Goal: Browse casually: Explore the website without a specific task or goal

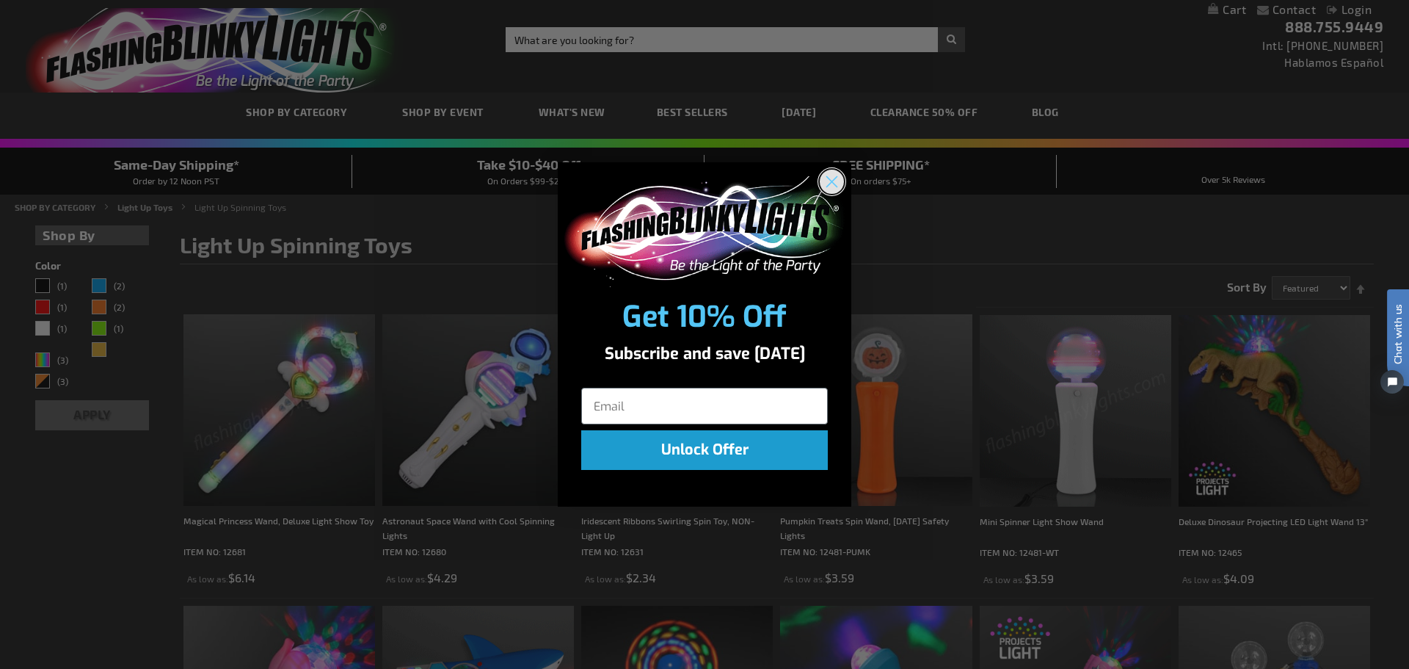
click at [829, 181] on circle "Close dialog" at bounding box center [832, 182] width 24 height 24
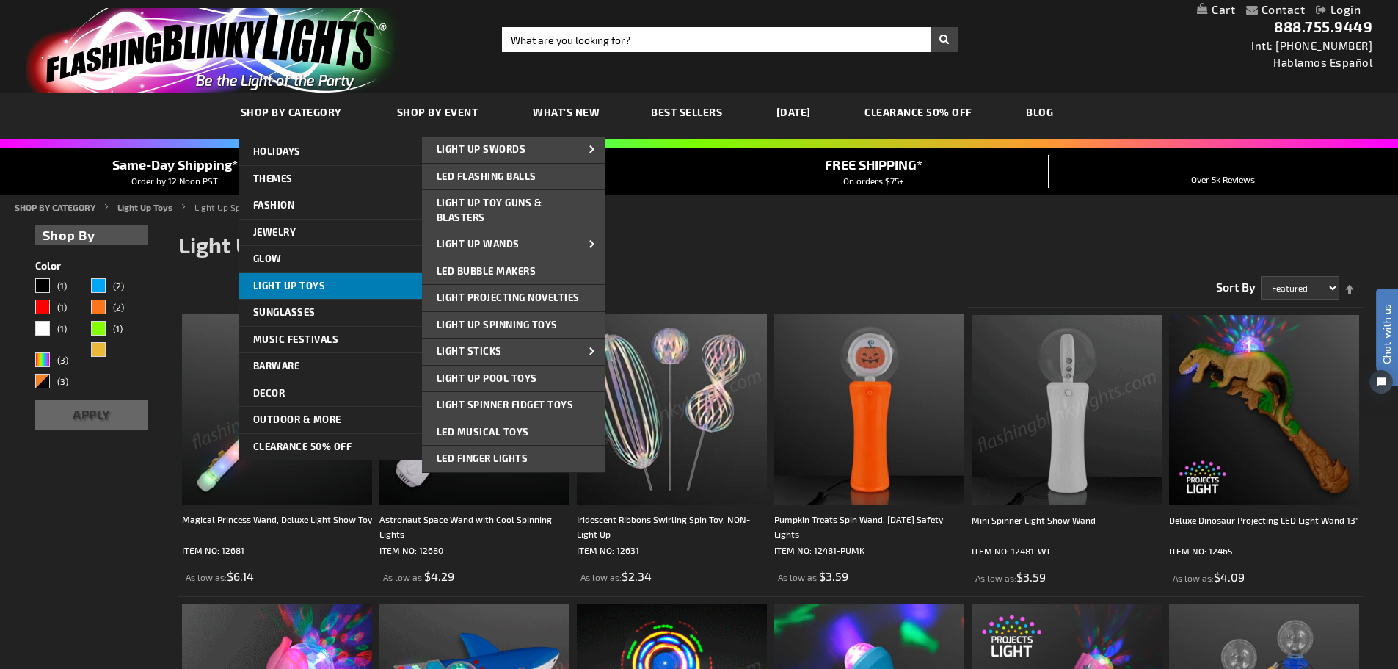
click at [306, 283] on span "Light Up Toys" at bounding box center [289, 286] width 73 height 12
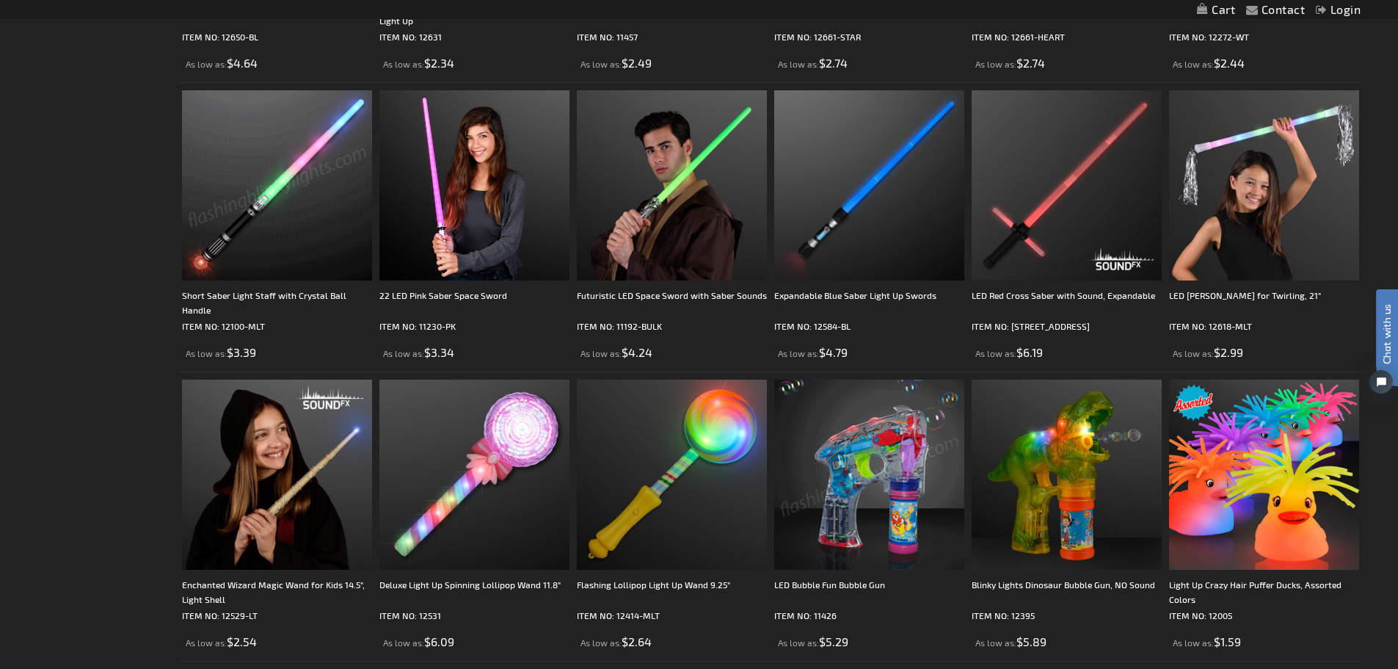
scroll to position [1028, 0]
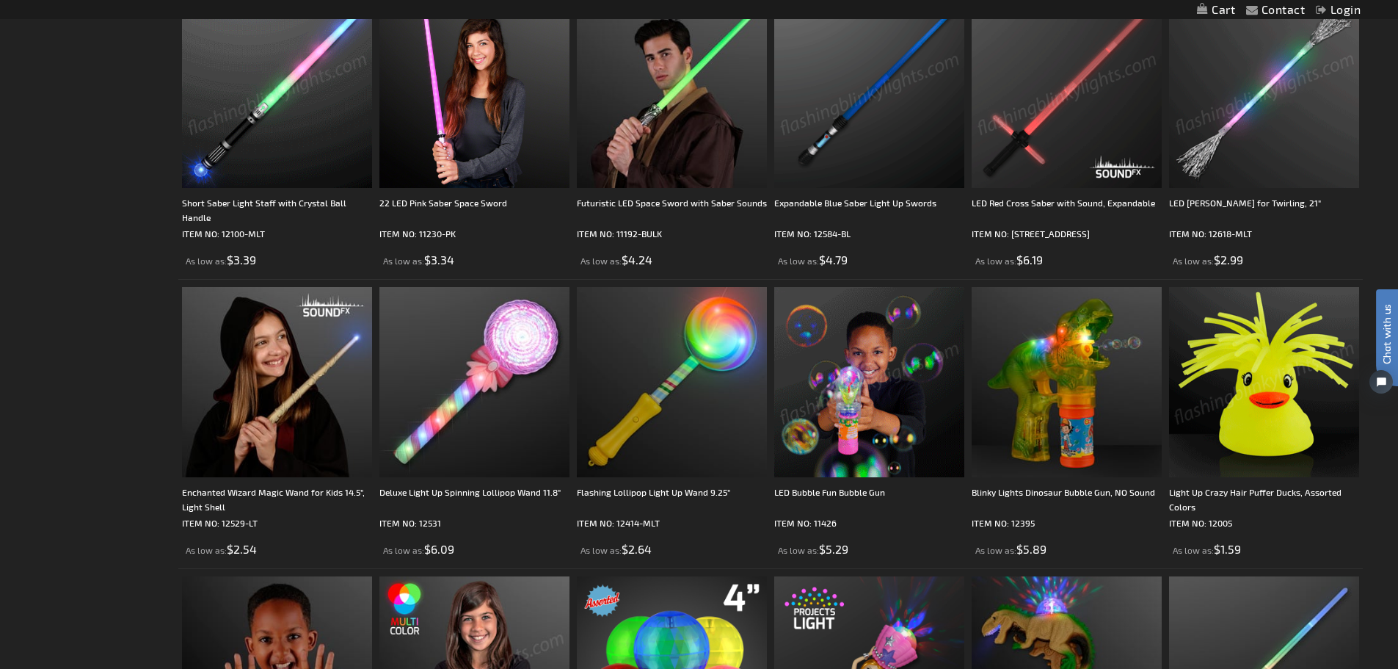
click at [1290, 397] on img at bounding box center [1264, 382] width 190 height 190
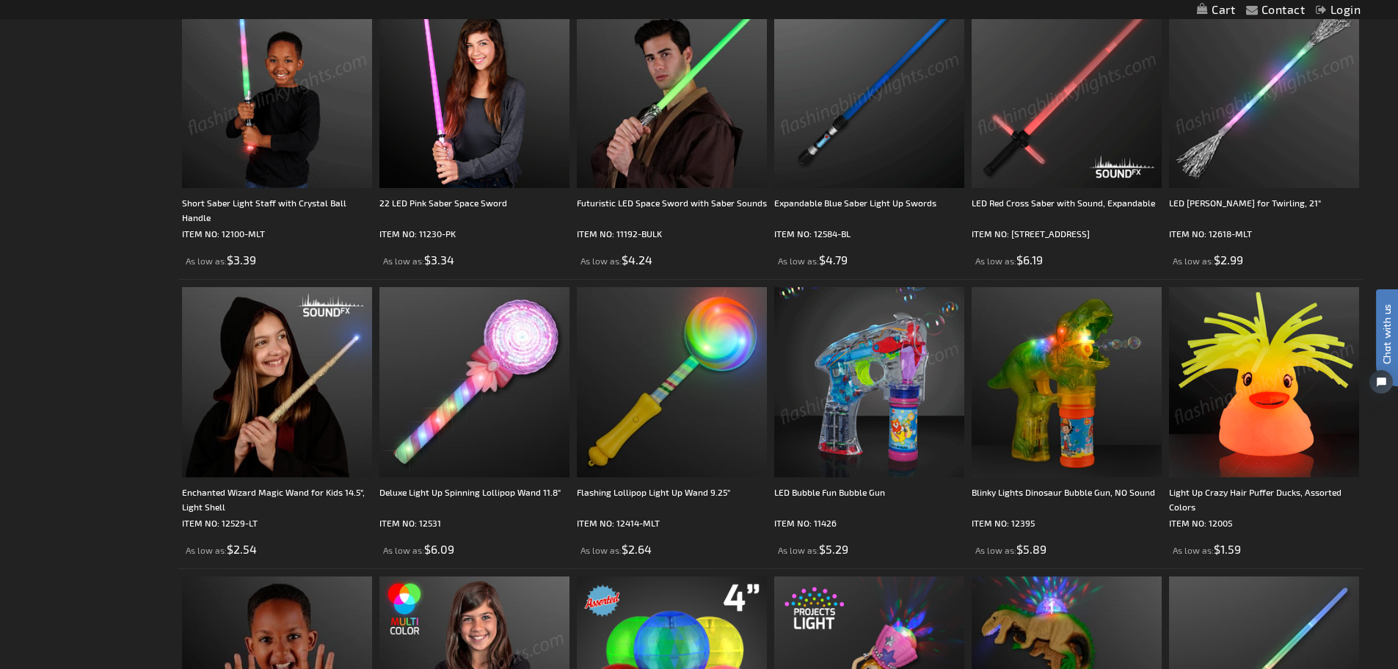
click at [1290, 397] on img at bounding box center [1264, 382] width 190 height 190
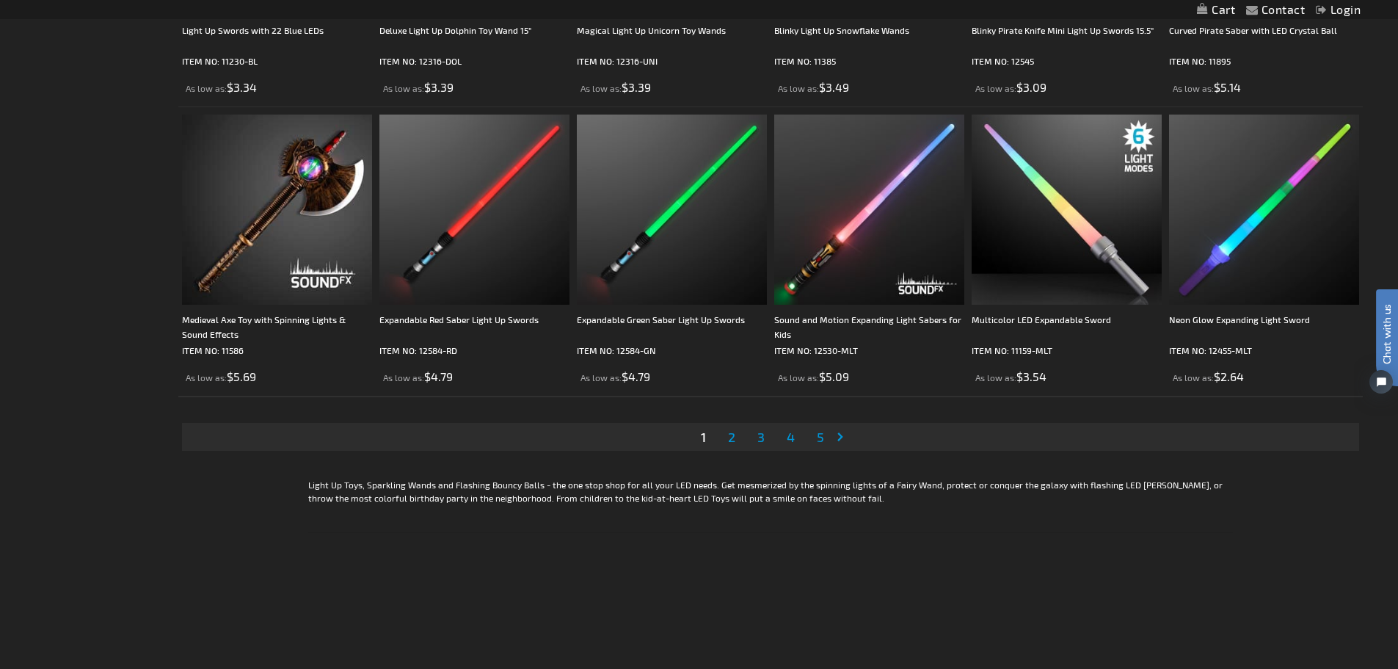
scroll to position [2937, 0]
click at [838, 432] on link "Page Next" at bounding box center [843, 435] width 15 height 22
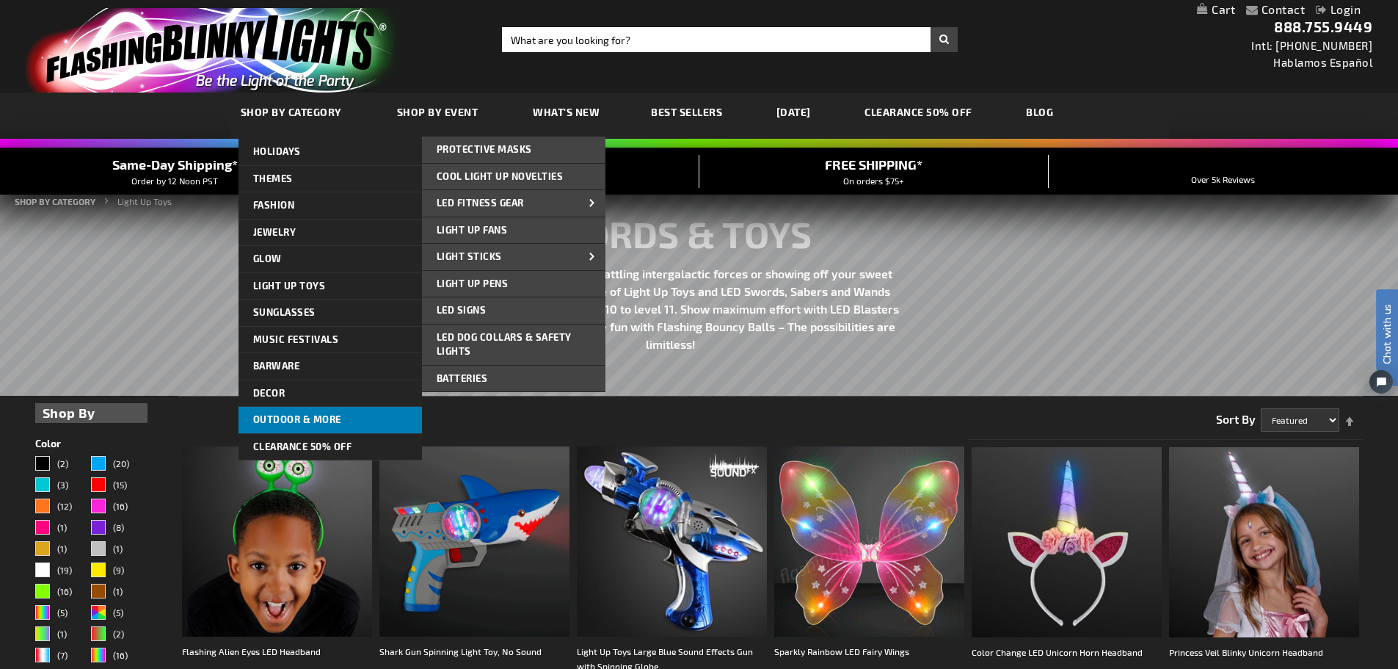
click at [332, 419] on span "Outdoor & More" at bounding box center [297, 419] width 88 height 12
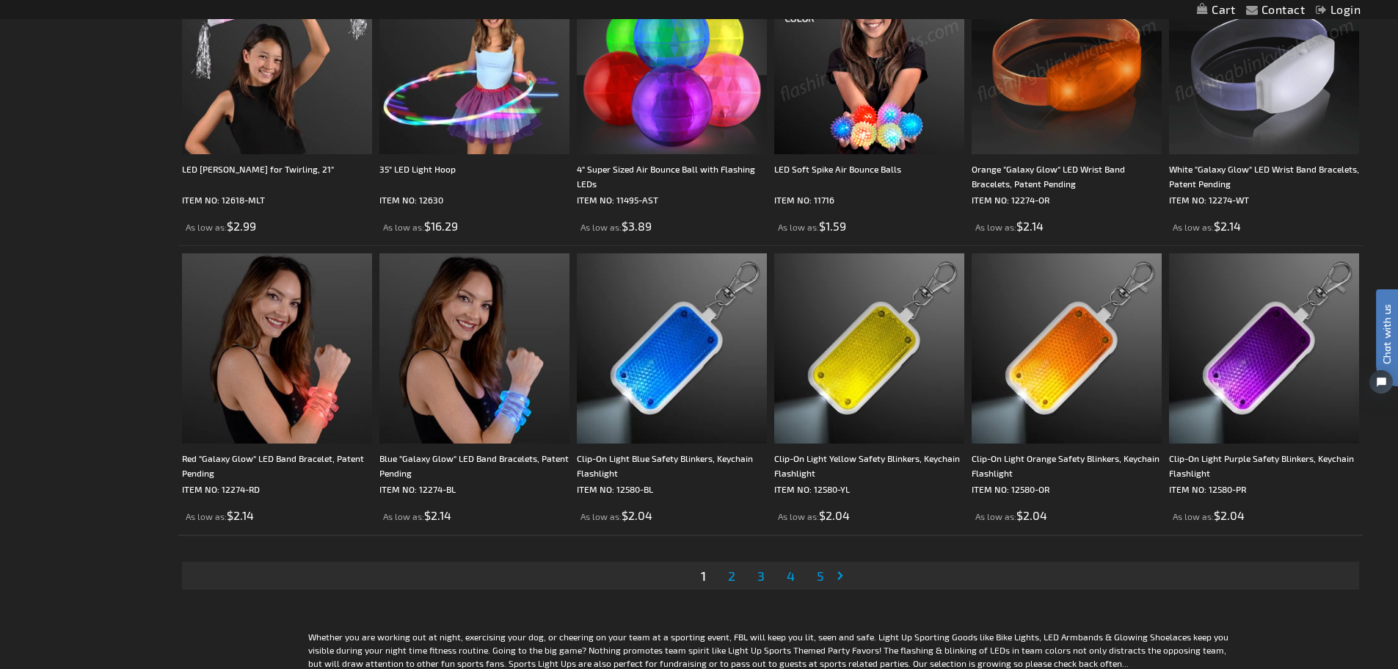
scroll to position [2936, 0]
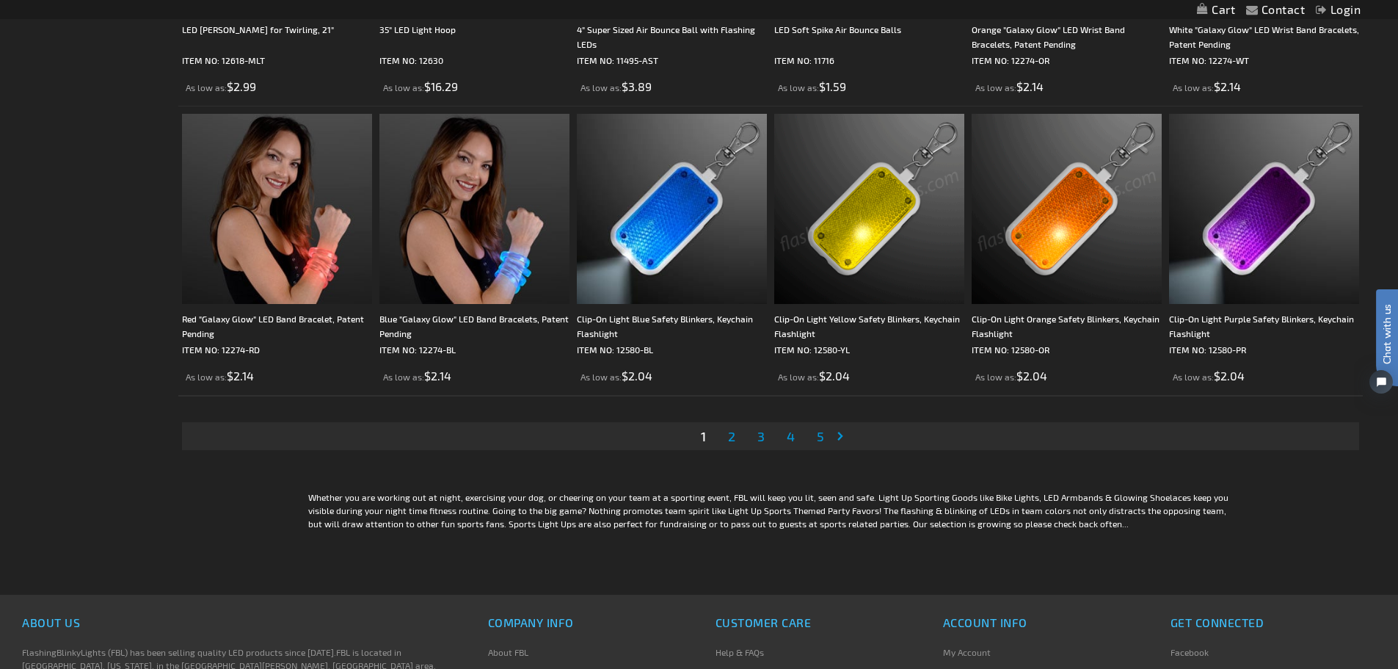
click at [842, 438] on link "Page Next" at bounding box center [843, 436] width 15 height 22
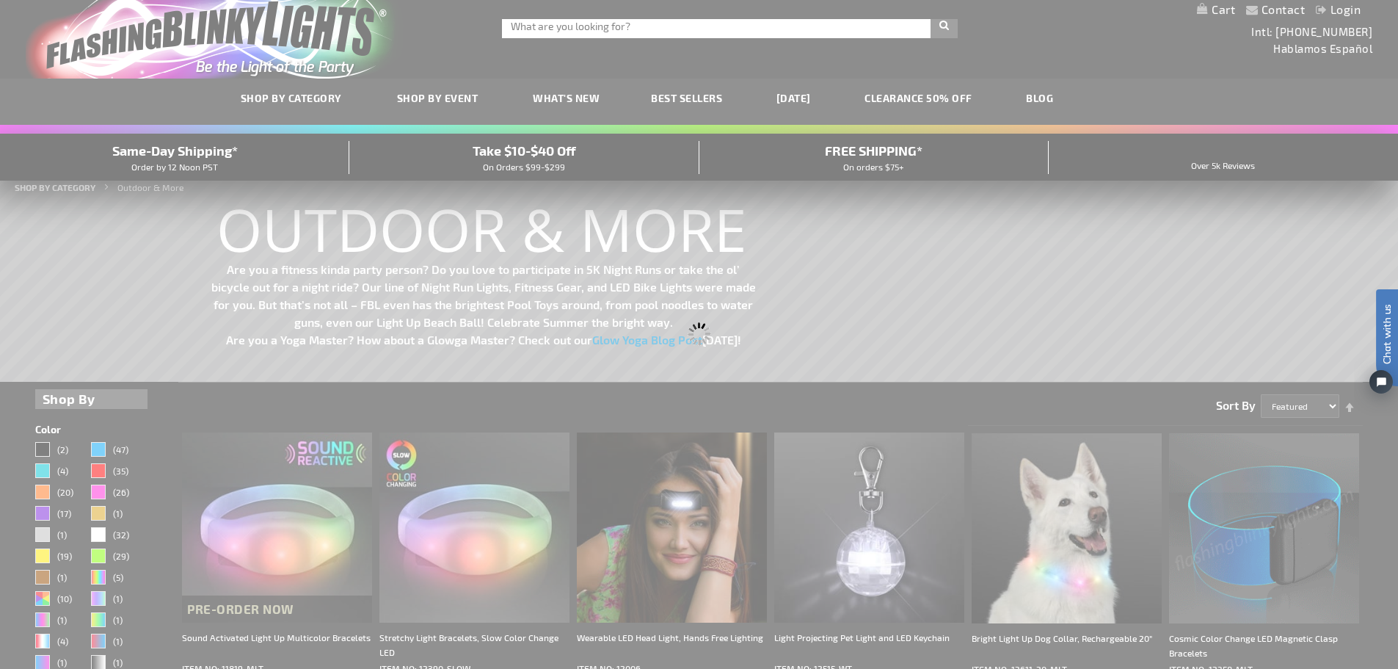
scroll to position [0, 0]
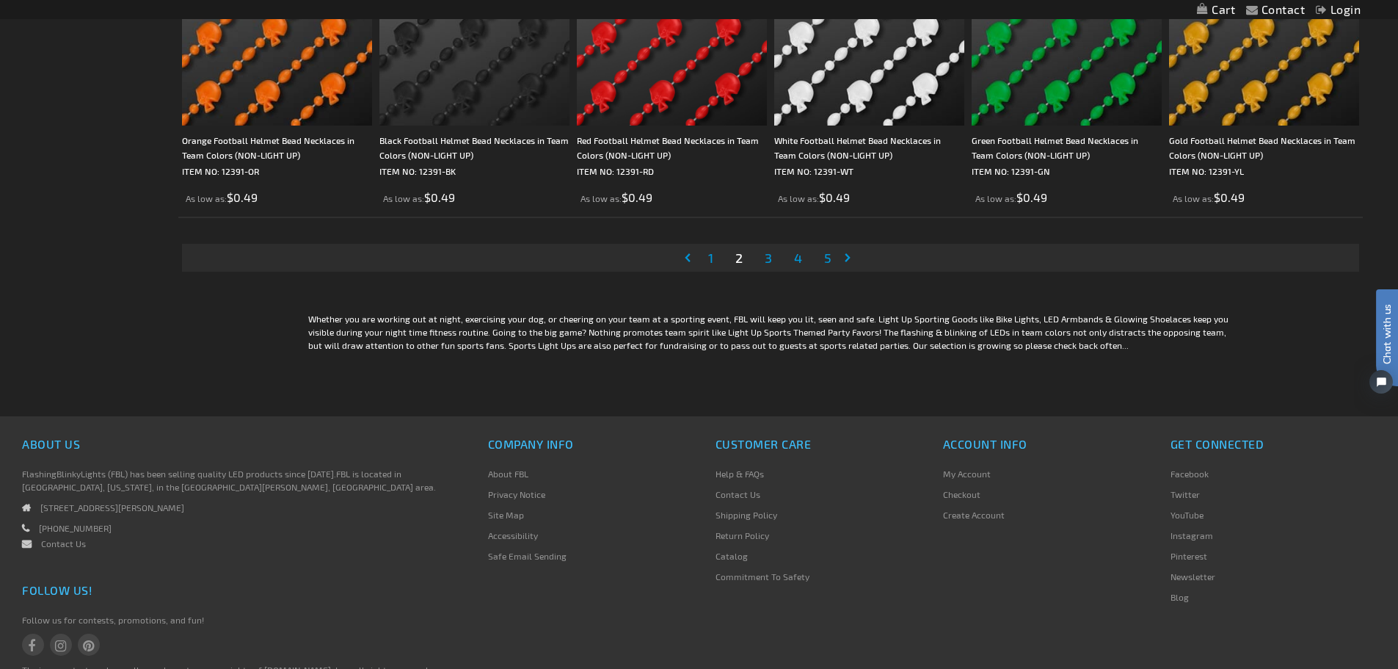
scroll to position [3156, 0]
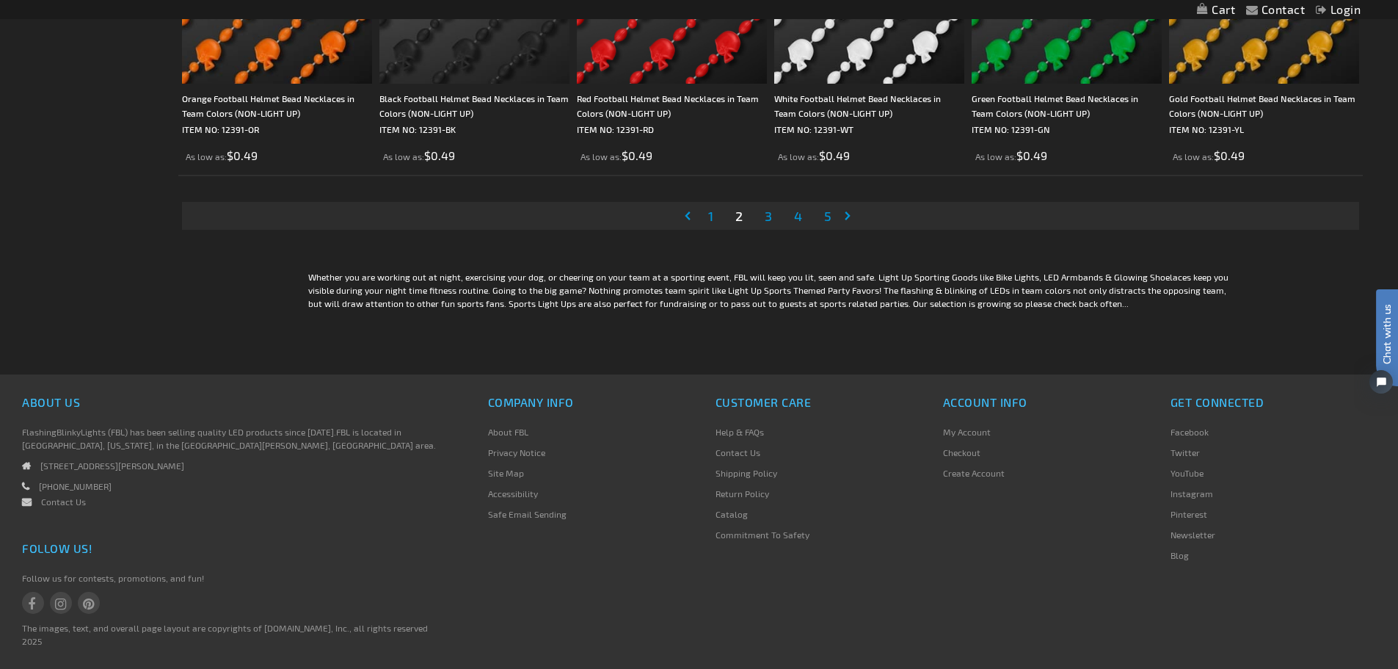
click at [768, 218] on span "3" at bounding box center [768, 216] width 7 height 16
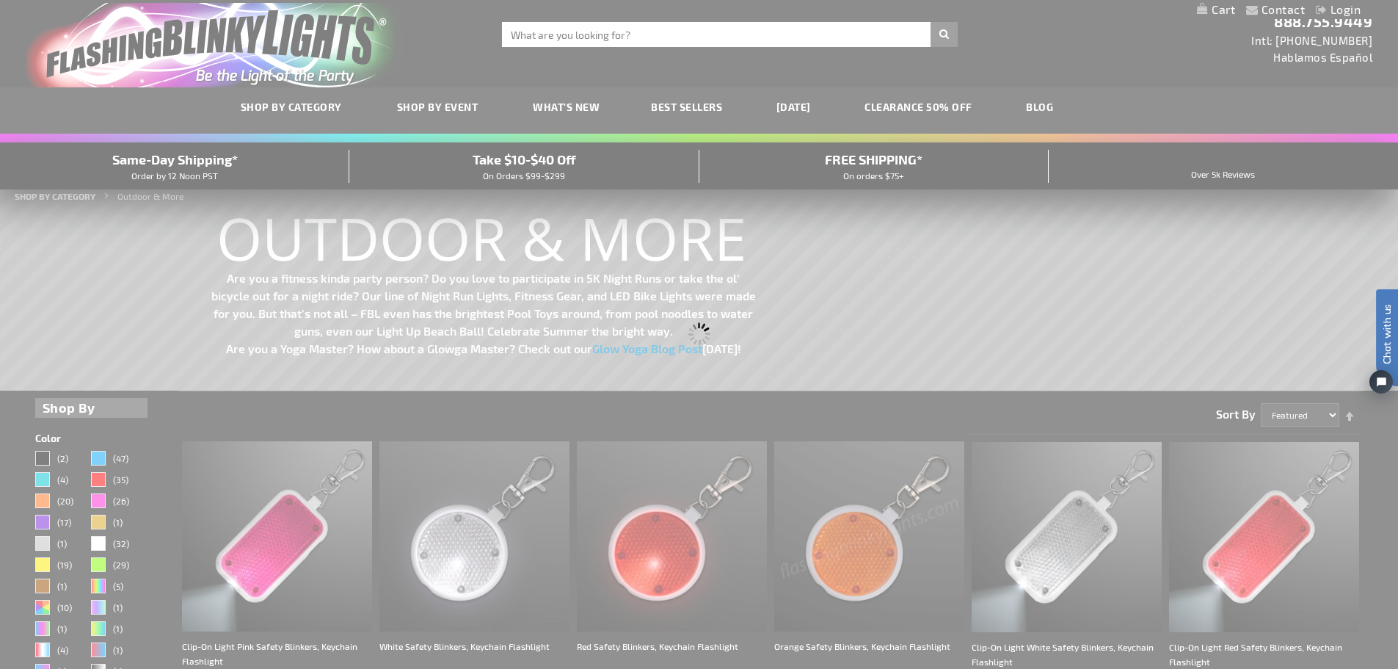
scroll to position [0, 0]
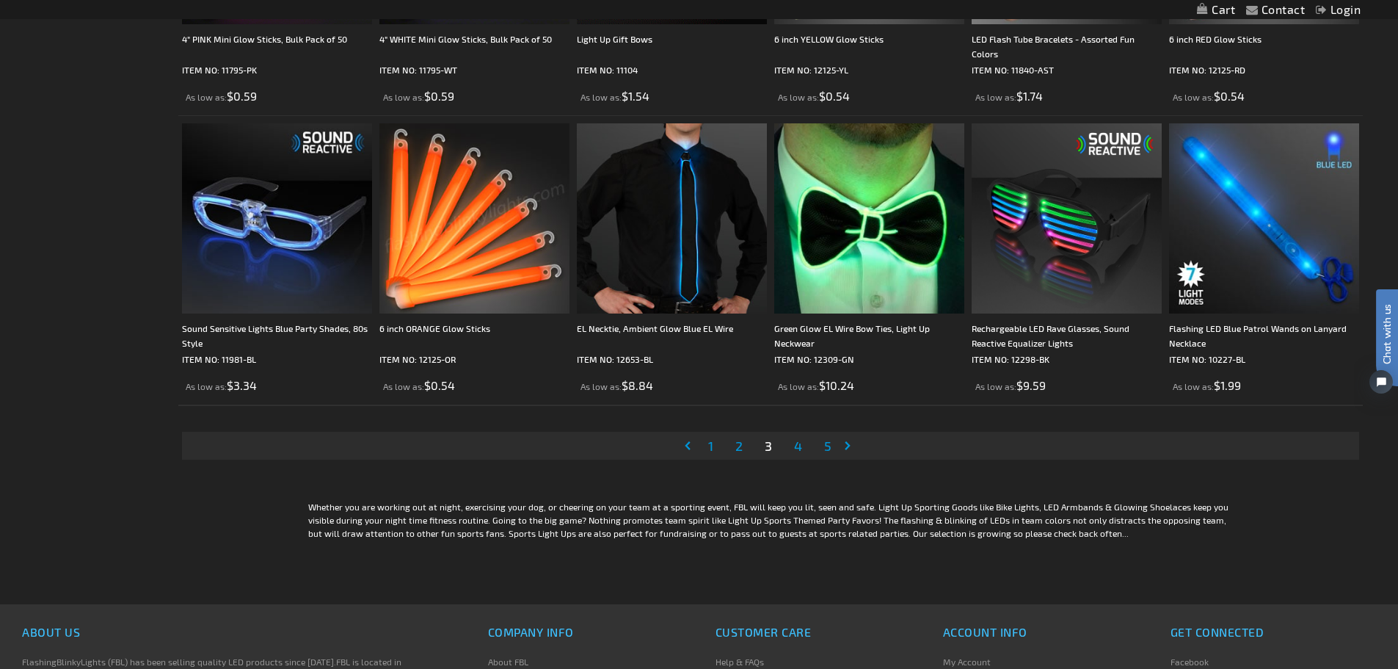
scroll to position [2936, 0]
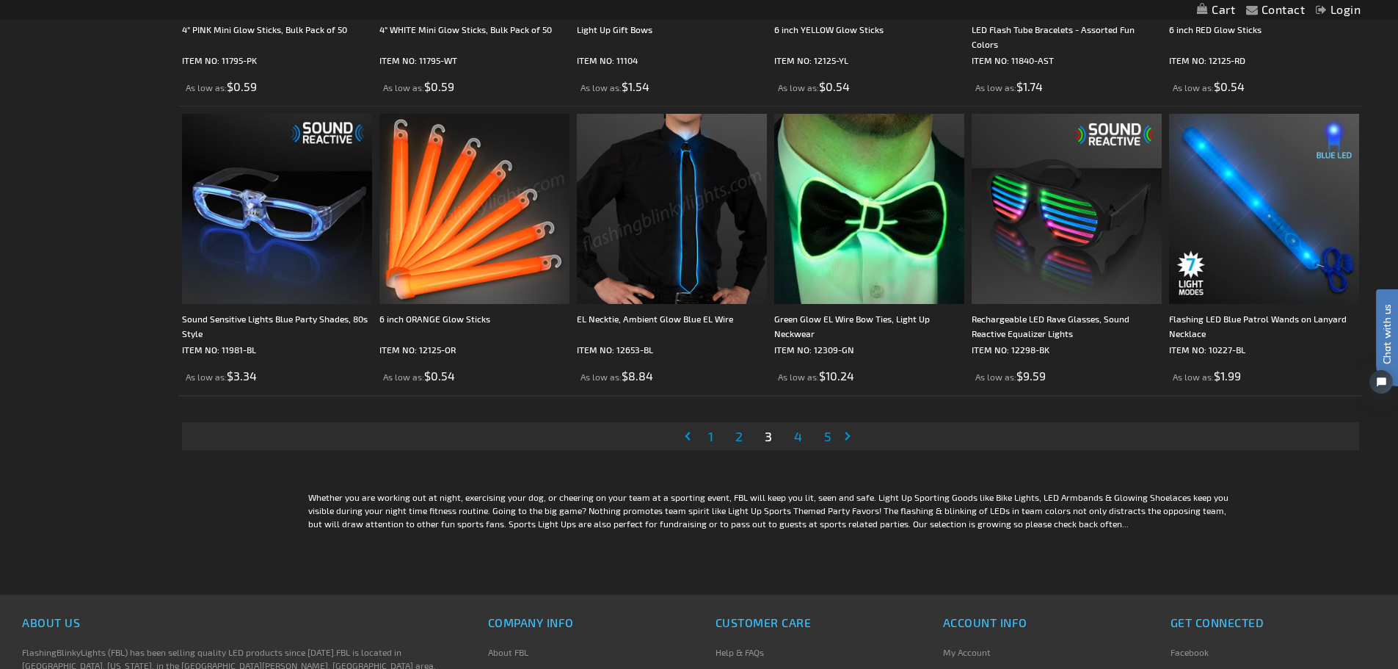
click at [801, 440] on span "4" at bounding box center [798, 436] width 8 height 16
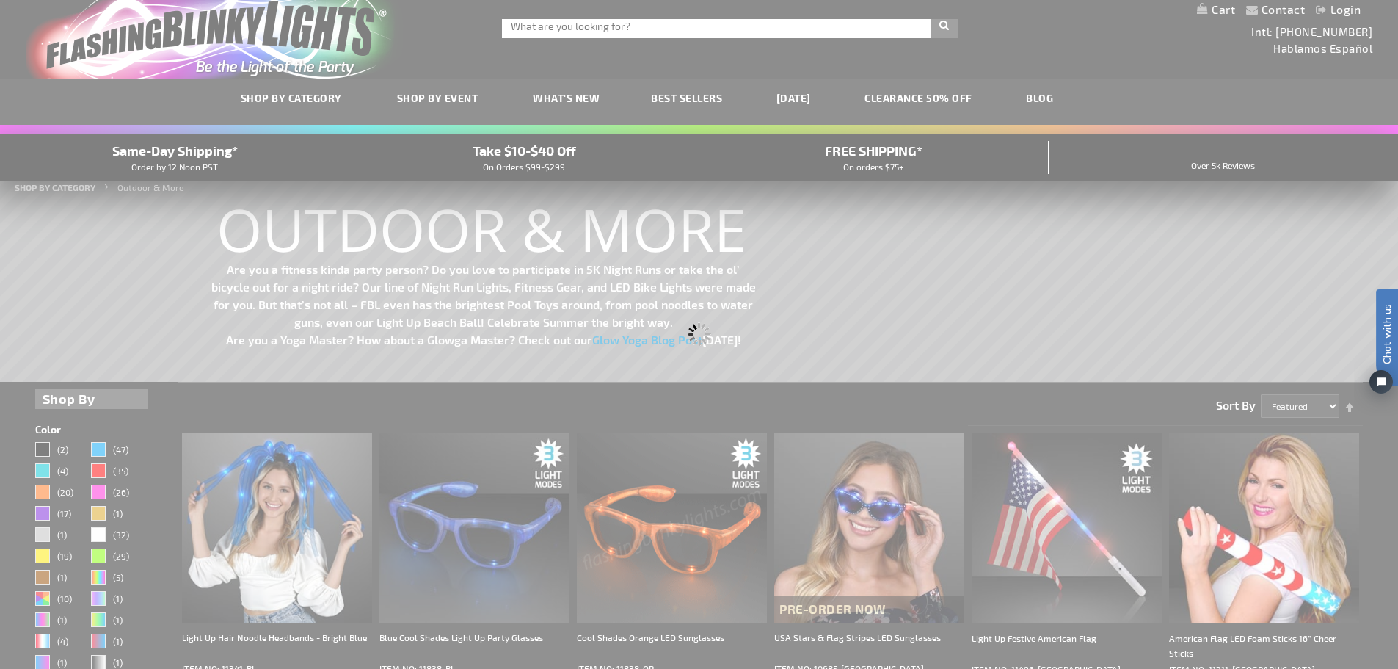
scroll to position [0, 0]
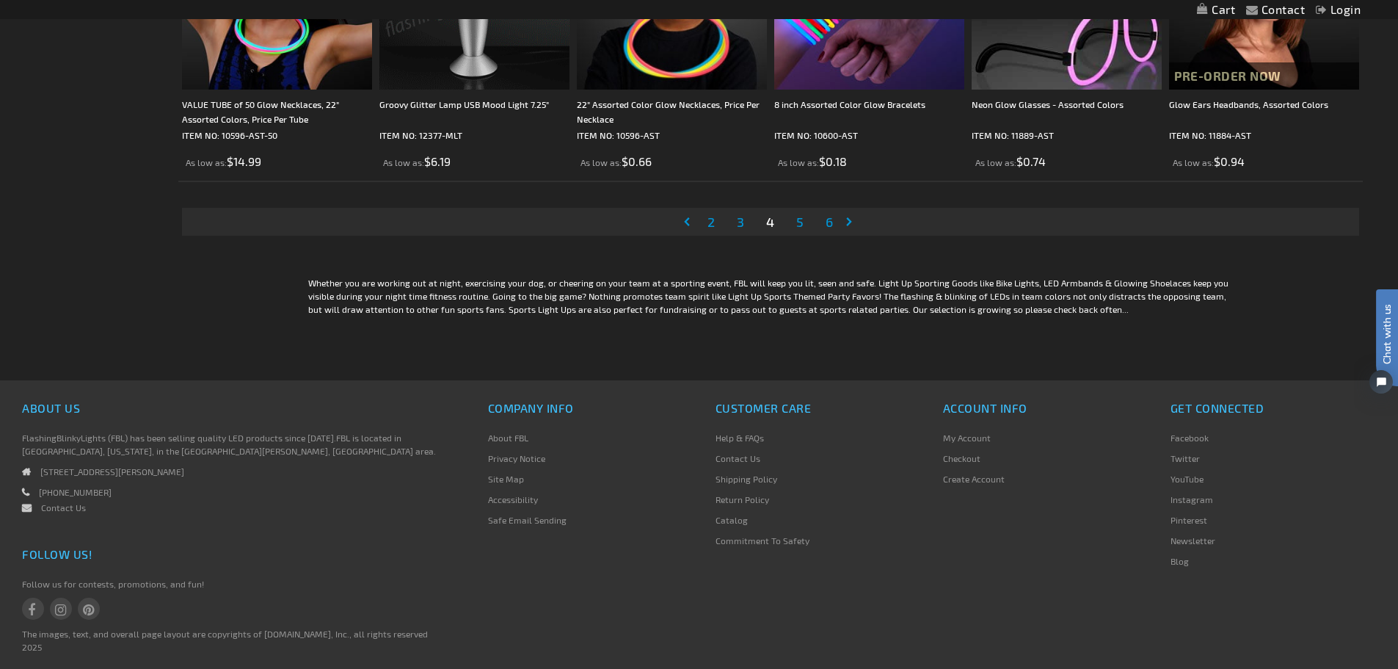
scroll to position [3156, 0]
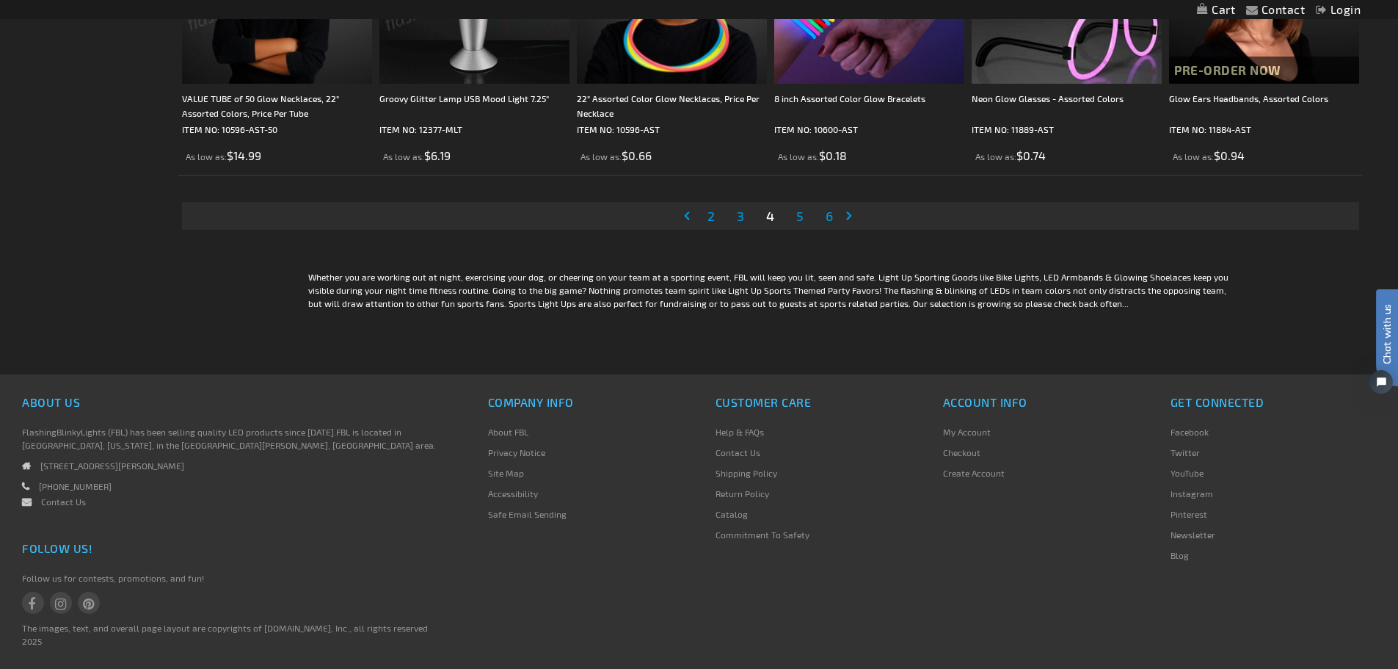
click at [847, 216] on link "Page Next" at bounding box center [852, 216] width 15 height 22
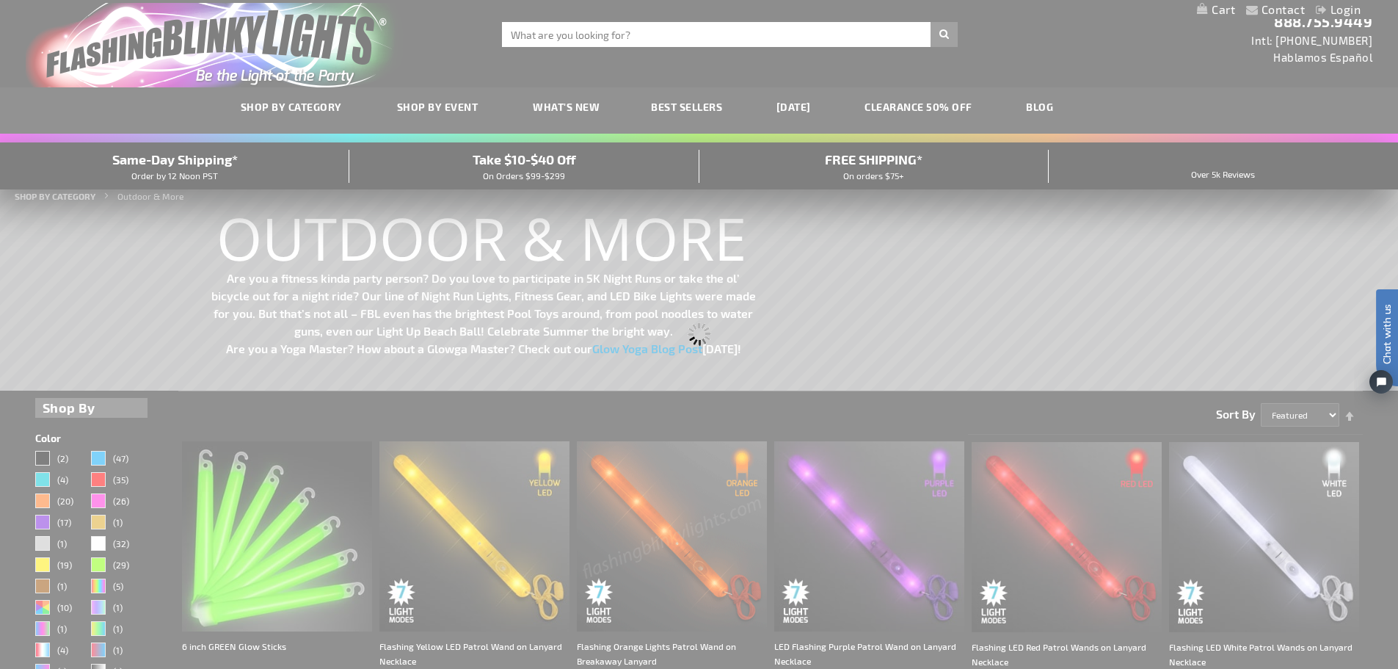
scroll to position [0, 0]
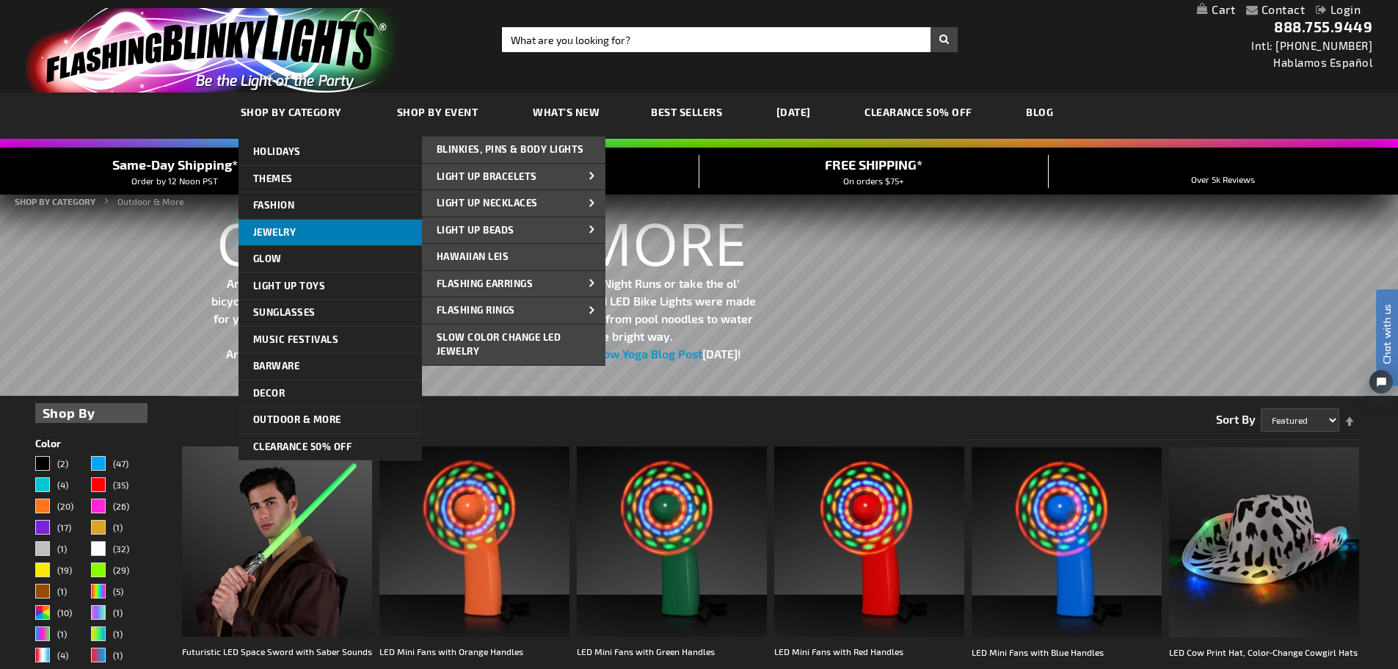
click at [296, 227] on span "Jewelry" at bounding box center [274, 232] width 43 height 12
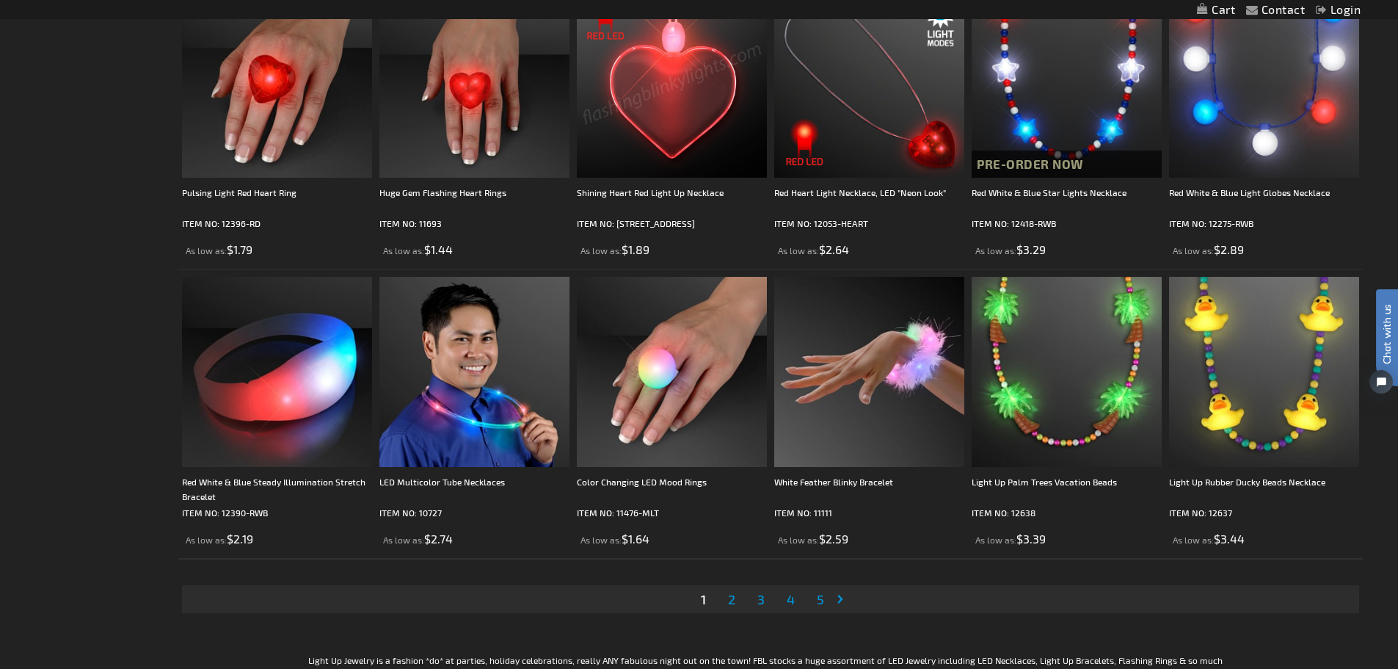
scroll to position [2863, 0]
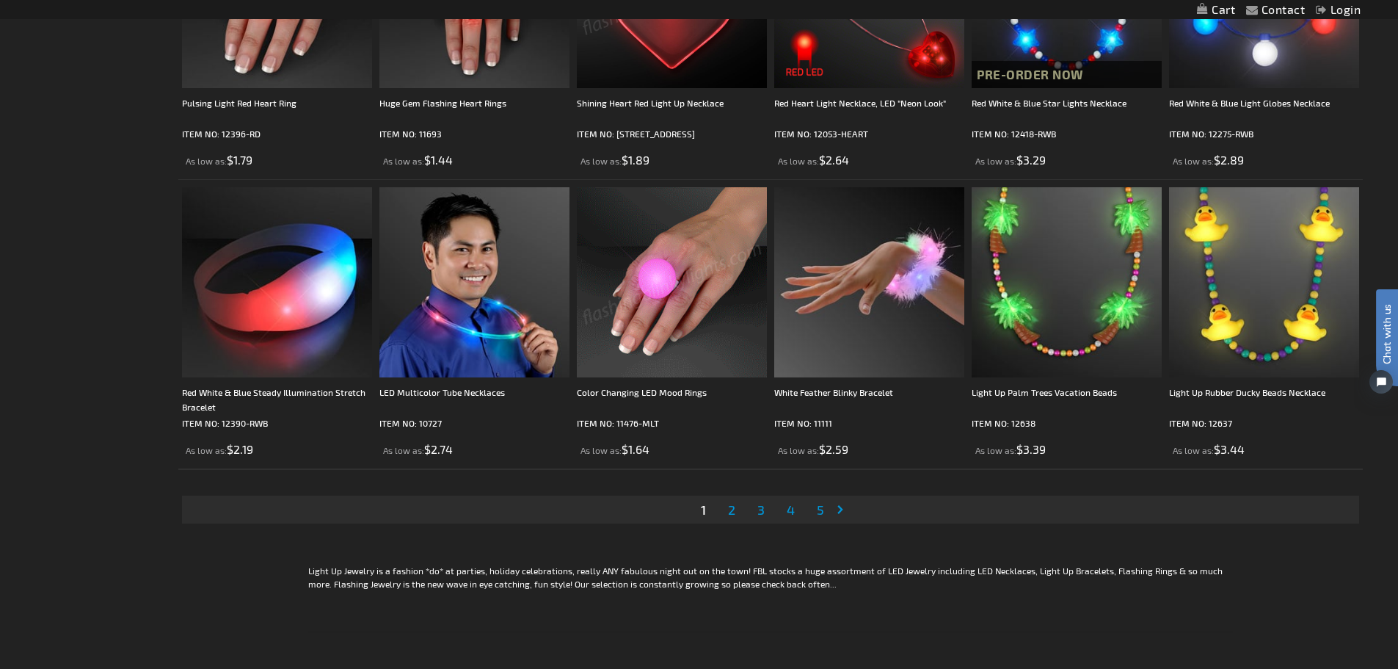
click at [837, 507] on link "Page Next" at bounding box center [843, 509] width 15 height 22
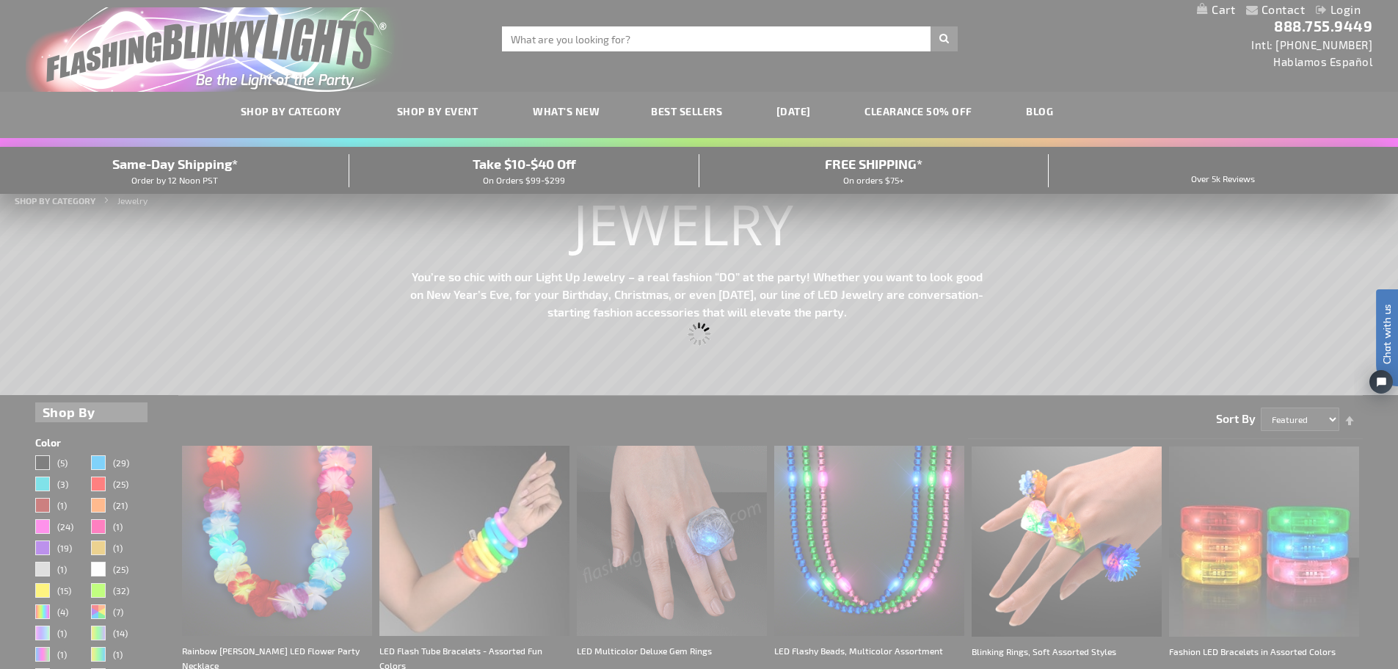
scroll to position [0, 0]
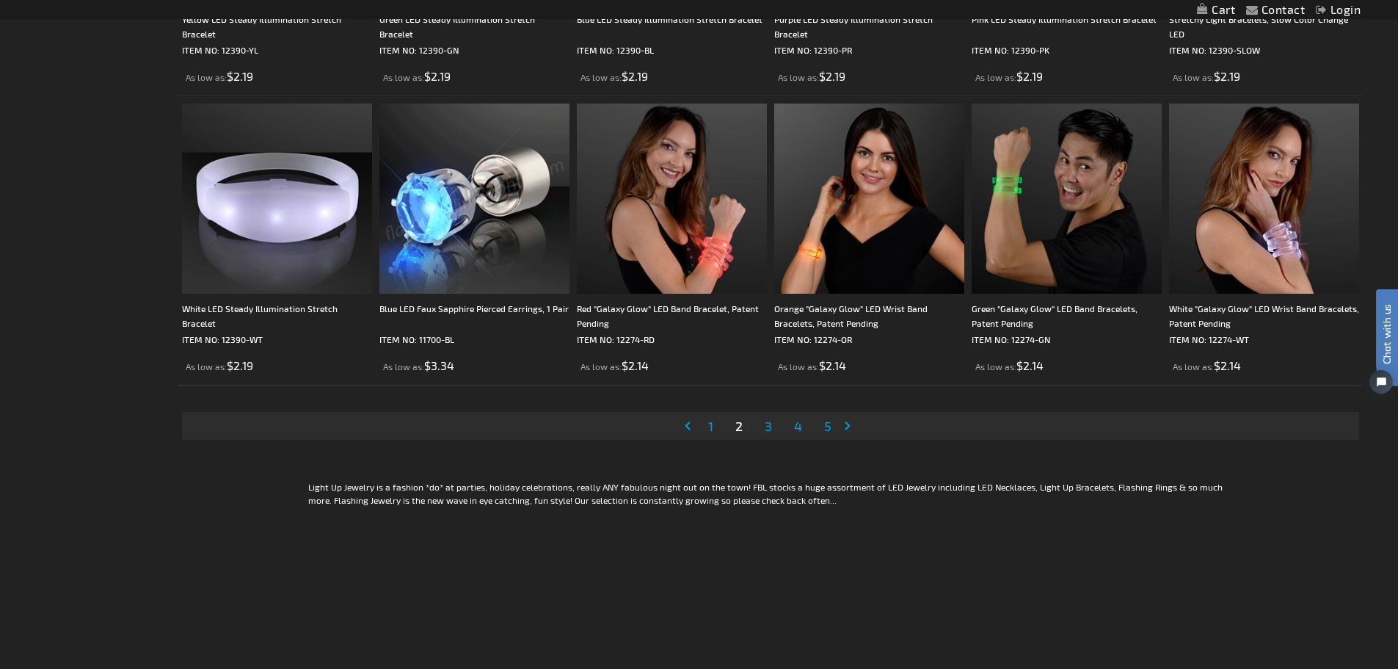
scroll to position [3156, 0]
